Goal: Navigation & Orientation: Go to known website

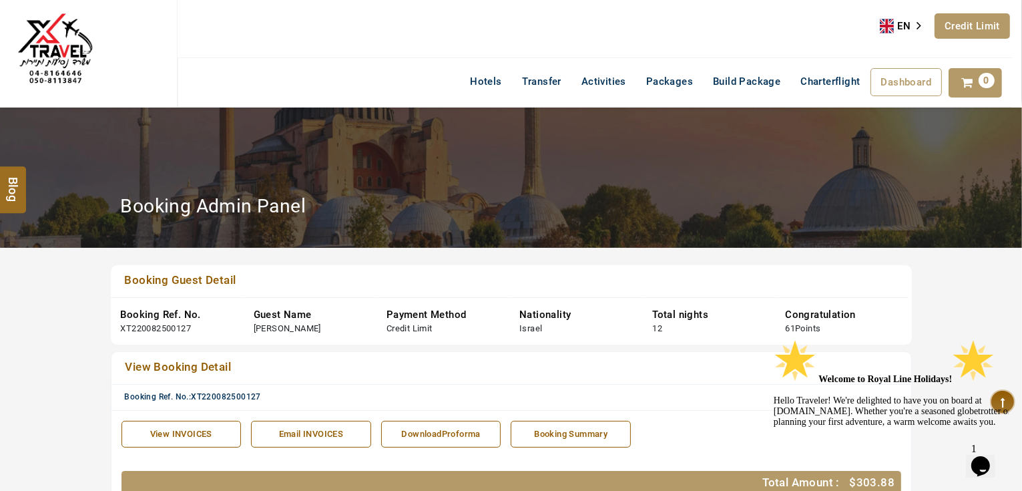
click at [958, 371] on div "Welcome to Royal Line Holidays! Hello Traveler! We're delighted to have you on …" at bounding box center [893, 460] width 240 height 243
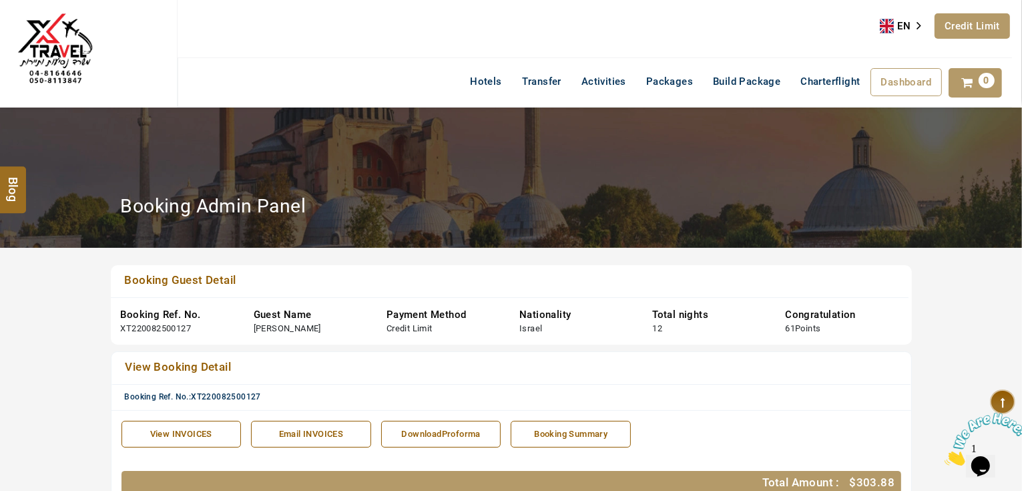
click at [970, 18] on link "Credit Limit" at bounding box center [972, 25] width 75 height 25
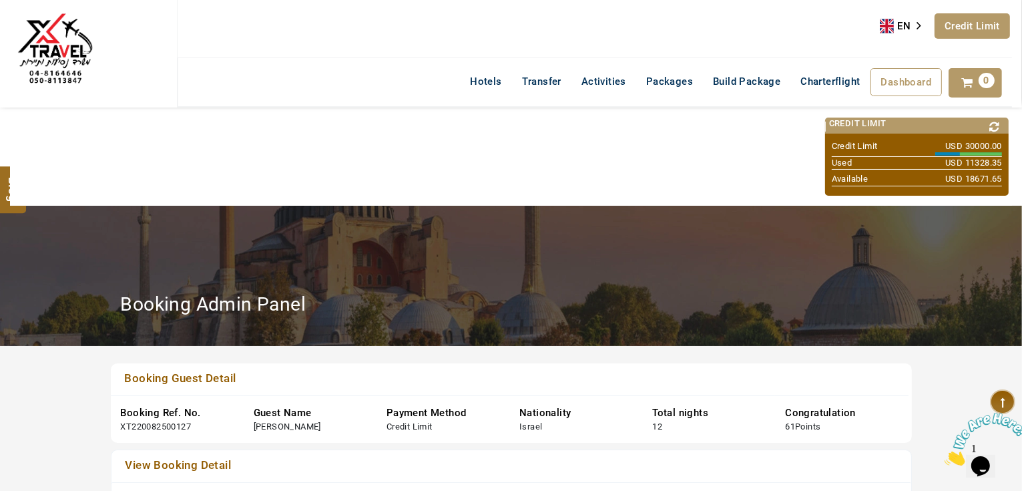
click at [996, 121] on icon at bounding box center [995, 127] width 18 height 19
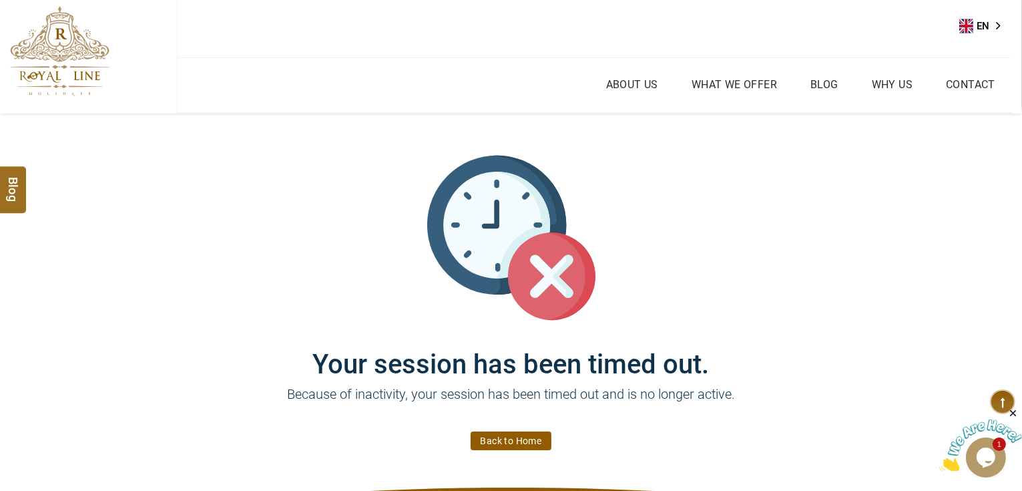
click at [485, 435] on link "Back to Home" at bounding box center [511, 440] width 81 height 19
